Goal: Task Accomplishment & Management: Use online tool/utility

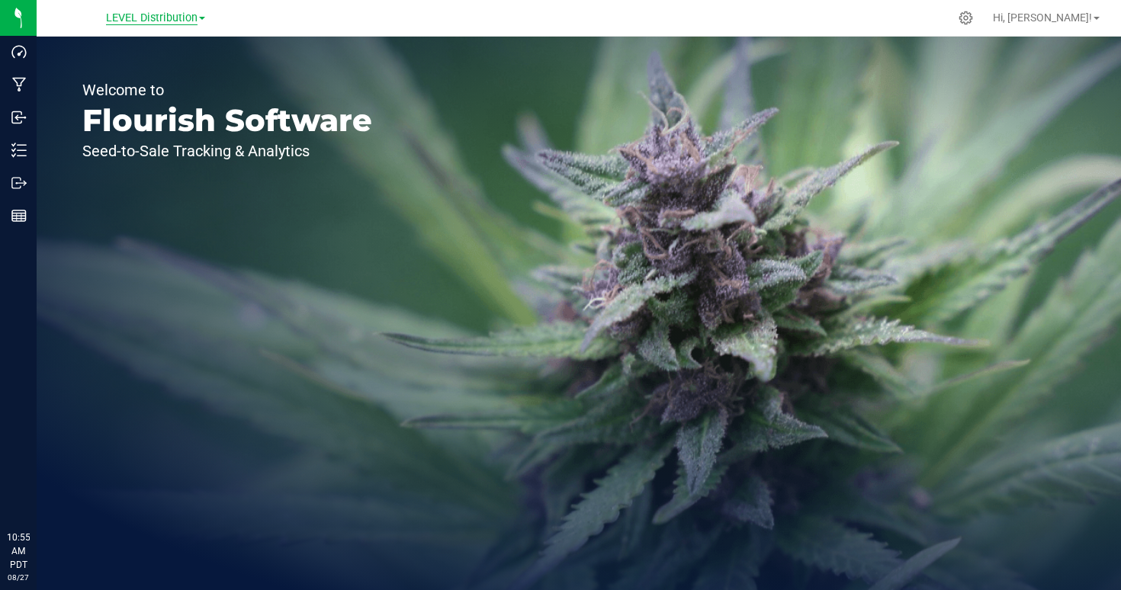
click at [189, 16] on span "LEVEL Distribution" at bounding box center [151, 18] width 91 height 14
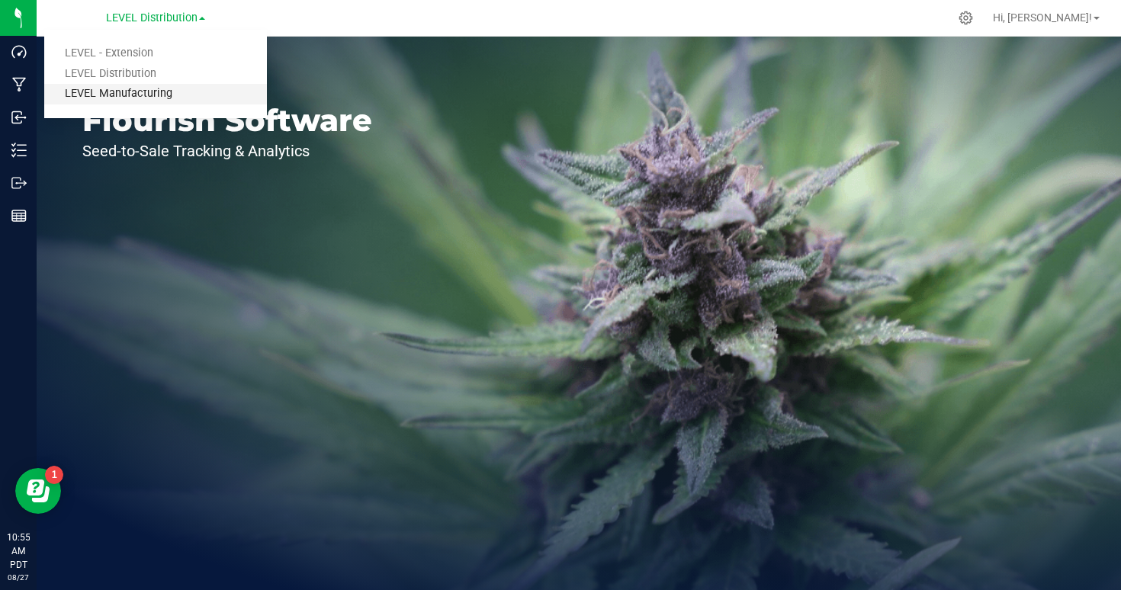
click at [138, 95] on link "LEVEL Manufacturing" at bounding box center [155, 94] width 223 height 21
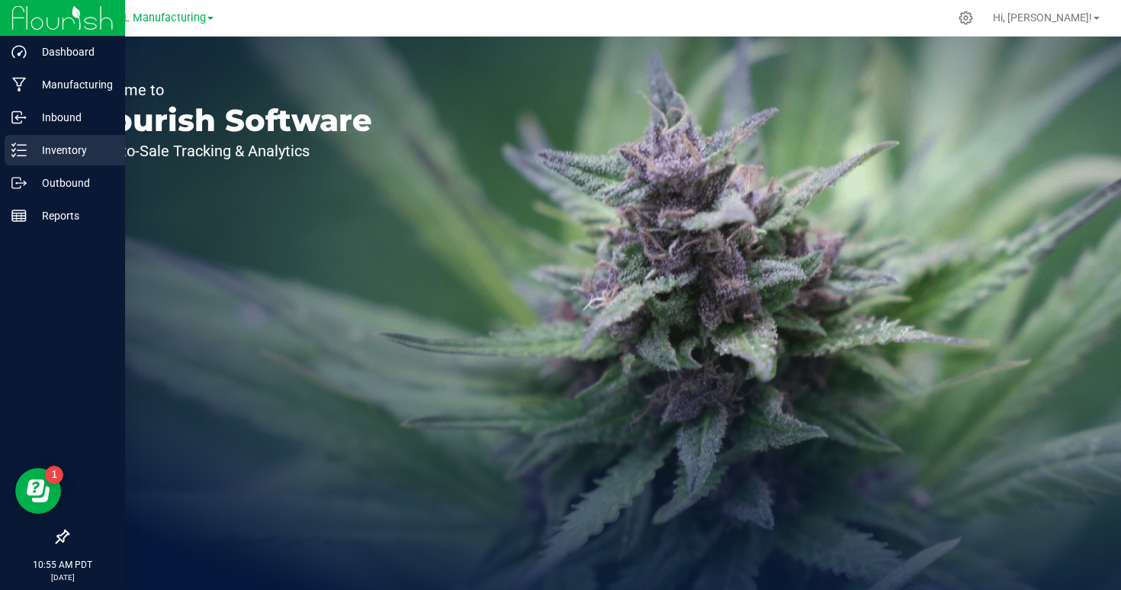
click at [16, 157] on icon at bounding box center [18, 150] width 15 height 15
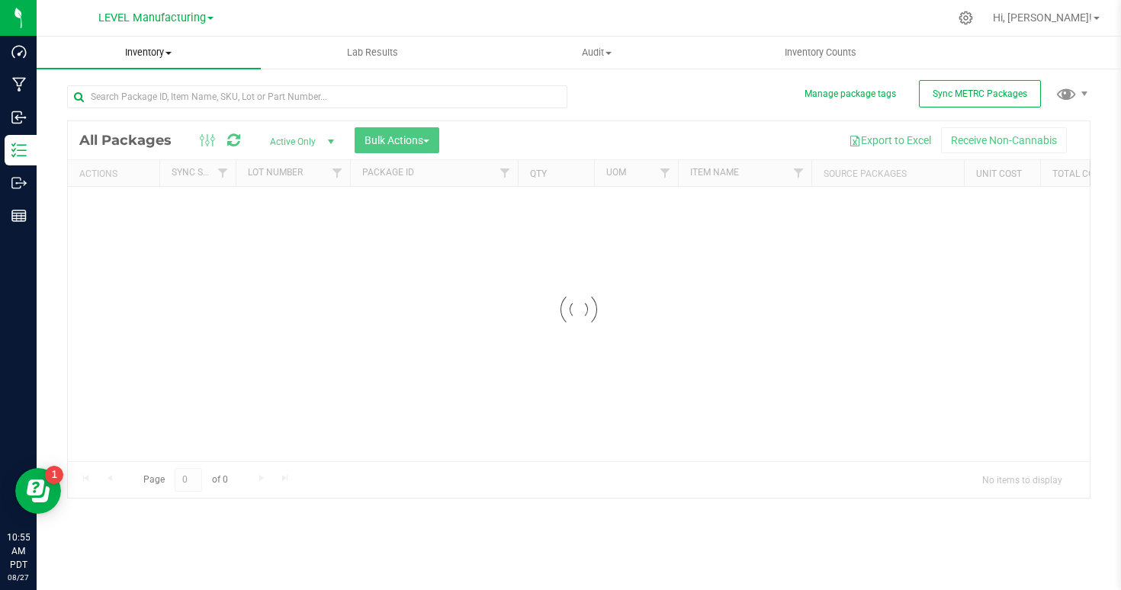
click at [168, 56] on span "Inventory" at bounding box center [149, 53] width 224 height 14
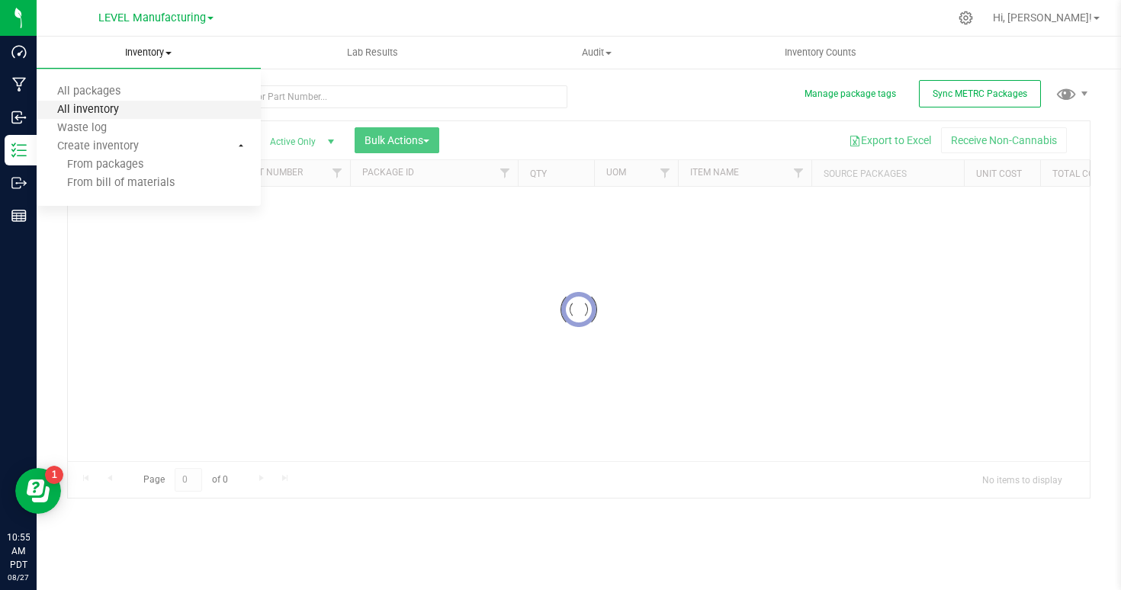
click at [117, 114] on span "All inventory" at bounding box center [88, 110] width 103 height 13
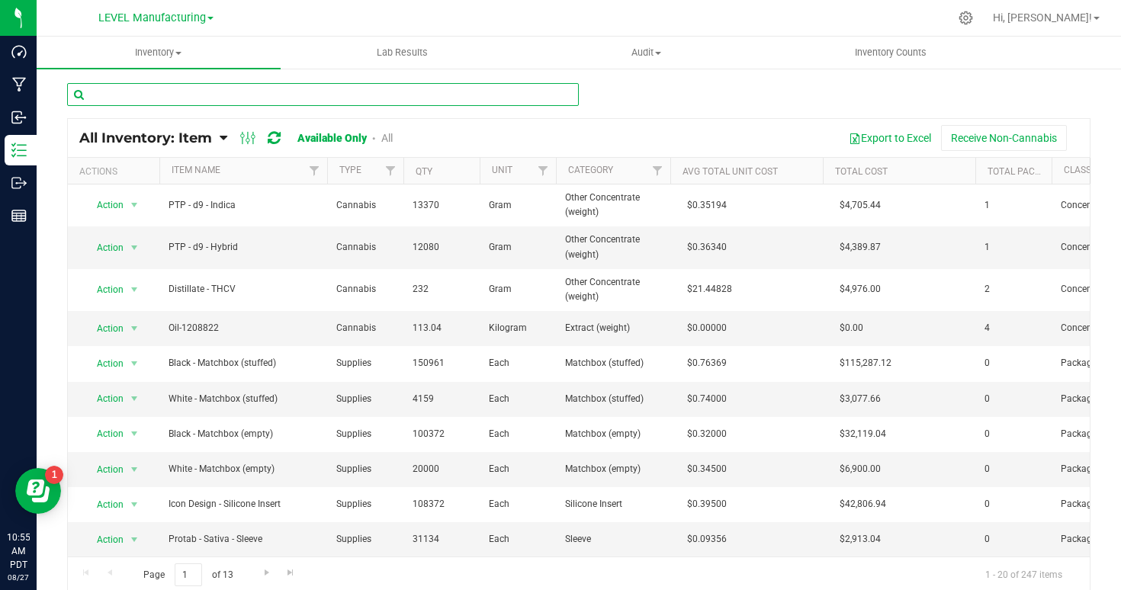
click at [251, 96] on input "text" at bounding box center [323, 94] width 512 height 23
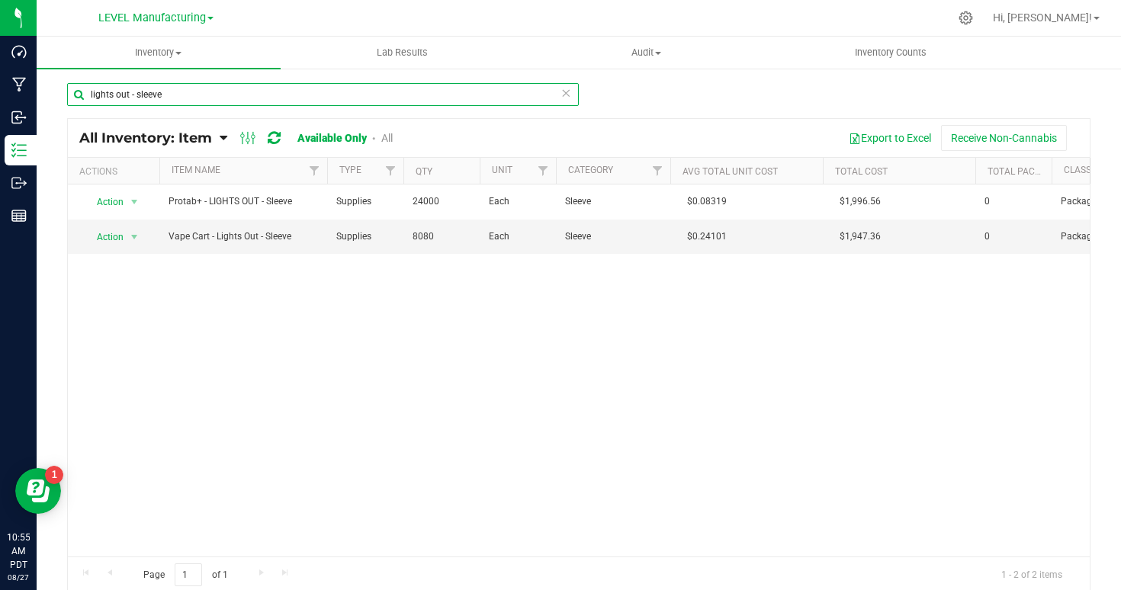
type input "lights out - sleeve"
